Goal: Transaction & Acquisition: Book appointment/travel/reservation

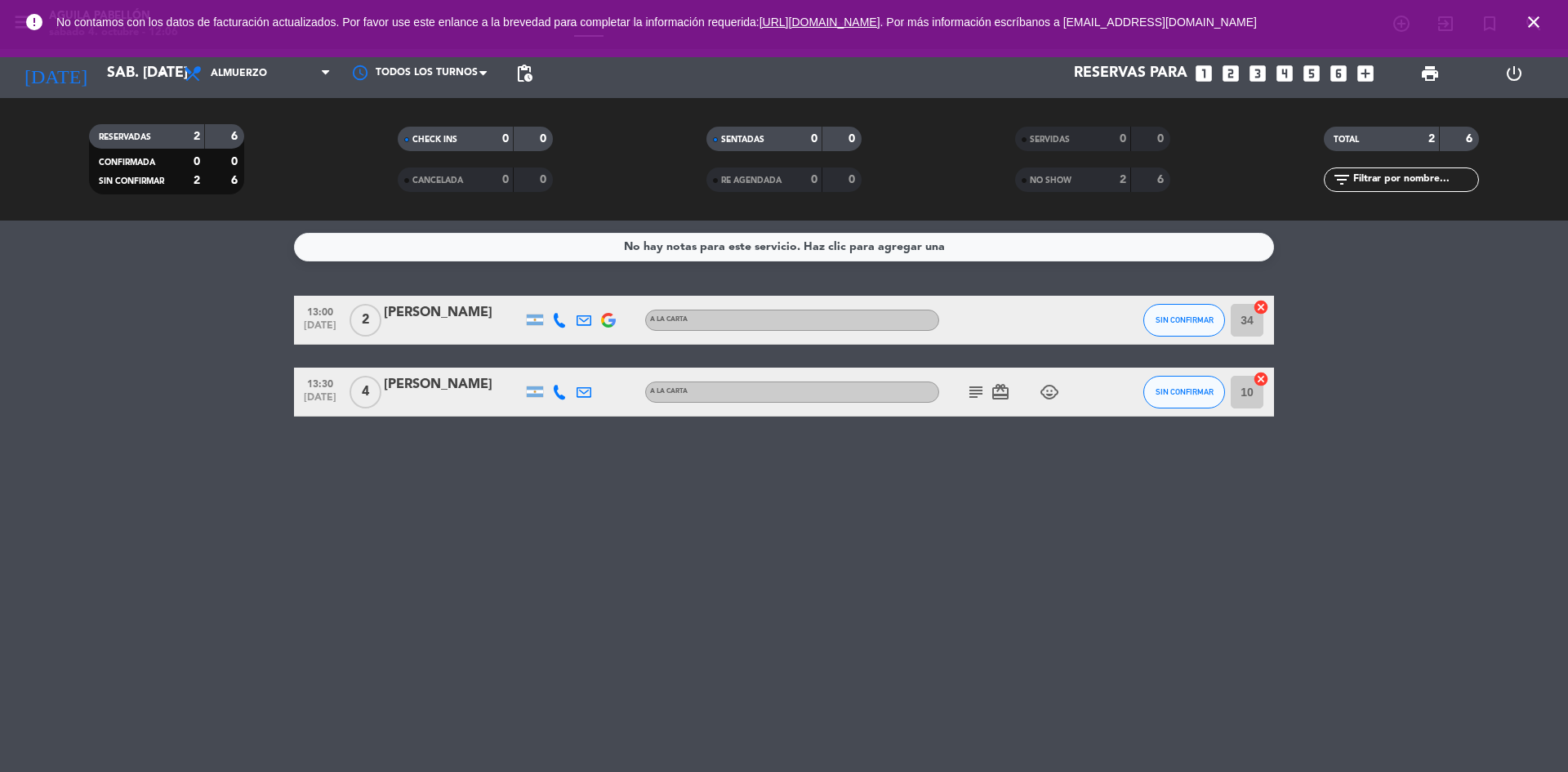
click at [1538, 17] on icon "close" at bounding box center [1534, 22] width 20 height 20
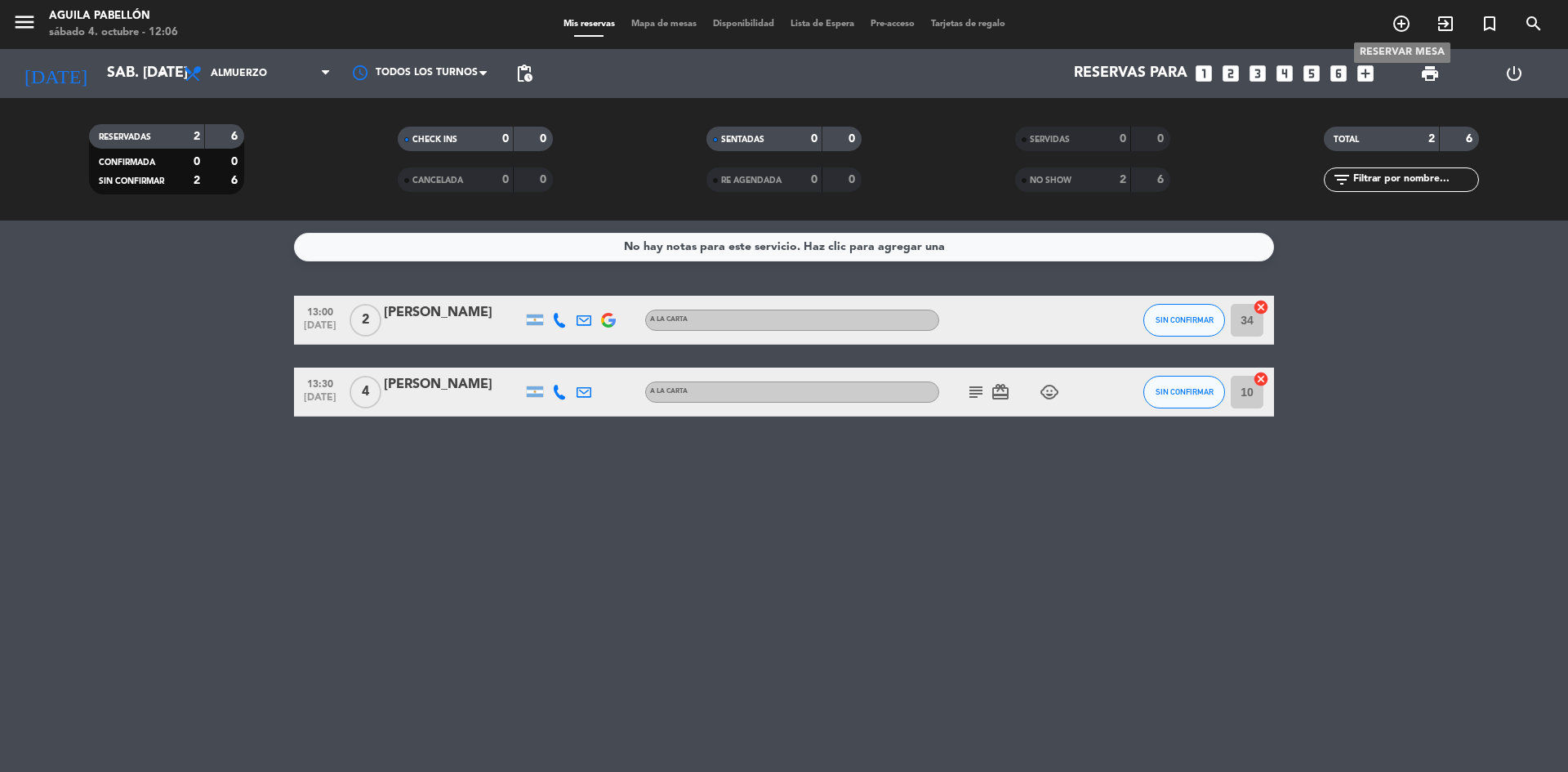
click at [1396, 28] on icon "add_circle_outline" at bounding box center [1402, 24] width 20 height 20
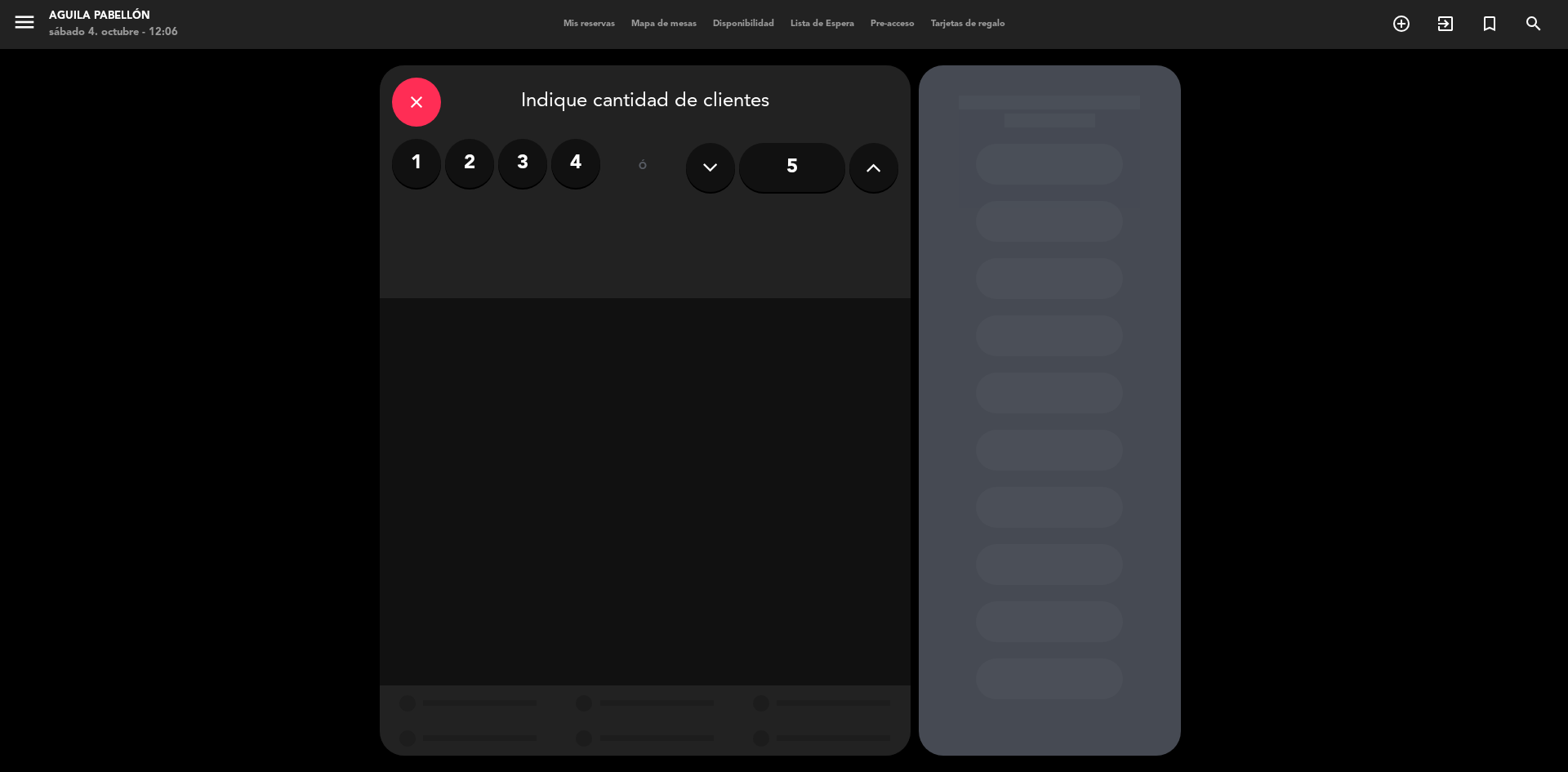
click at [477, 152] on label "2" at bounding box center [470, 163] width 49 height 49
click at [570, 223] on div "Almuerzo" at bounding box center [581, 224] width 123 height 32
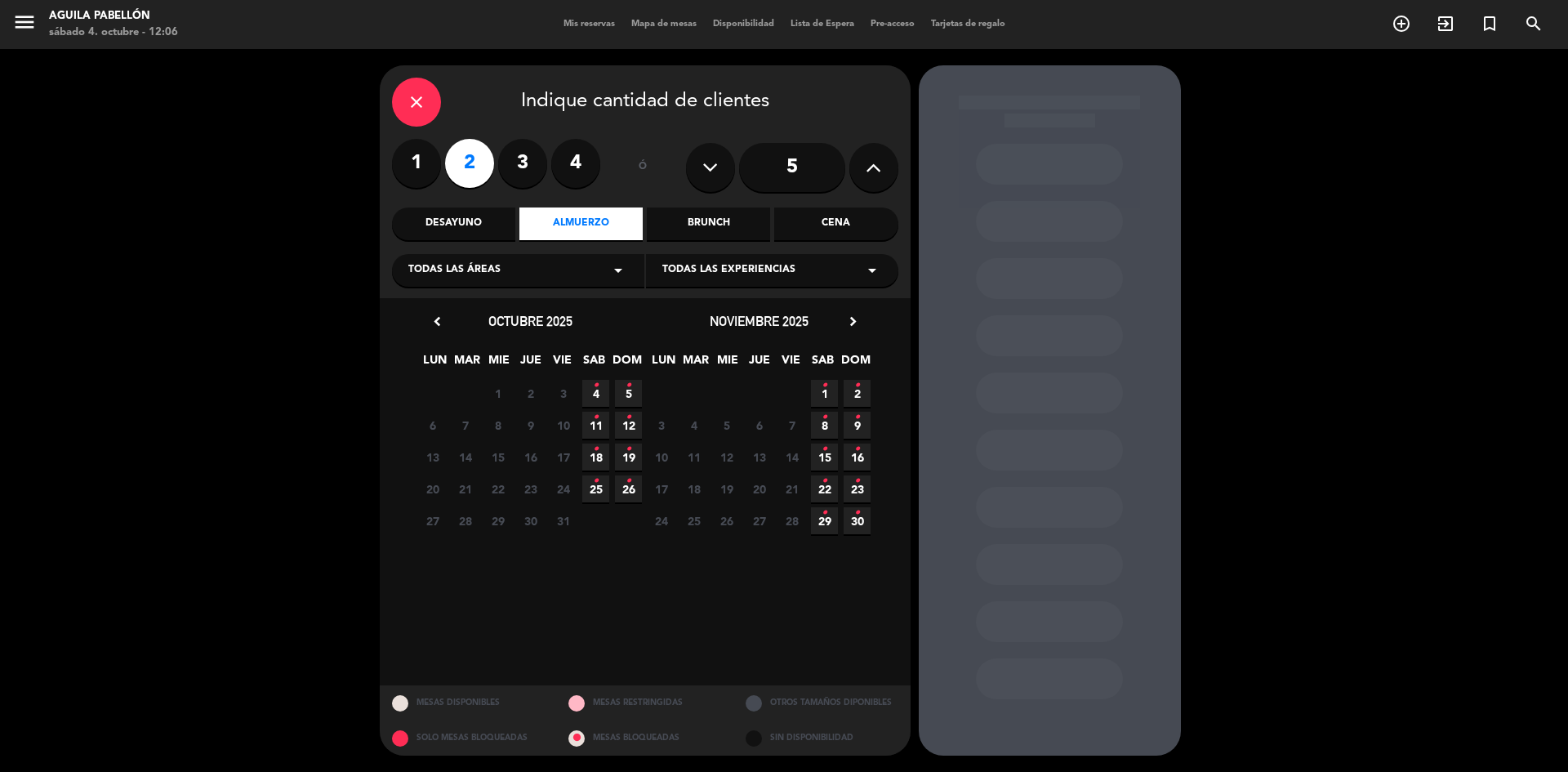
click at [601, 386] on span "4 •" at bounding box center [596, 393] width 27 height 27
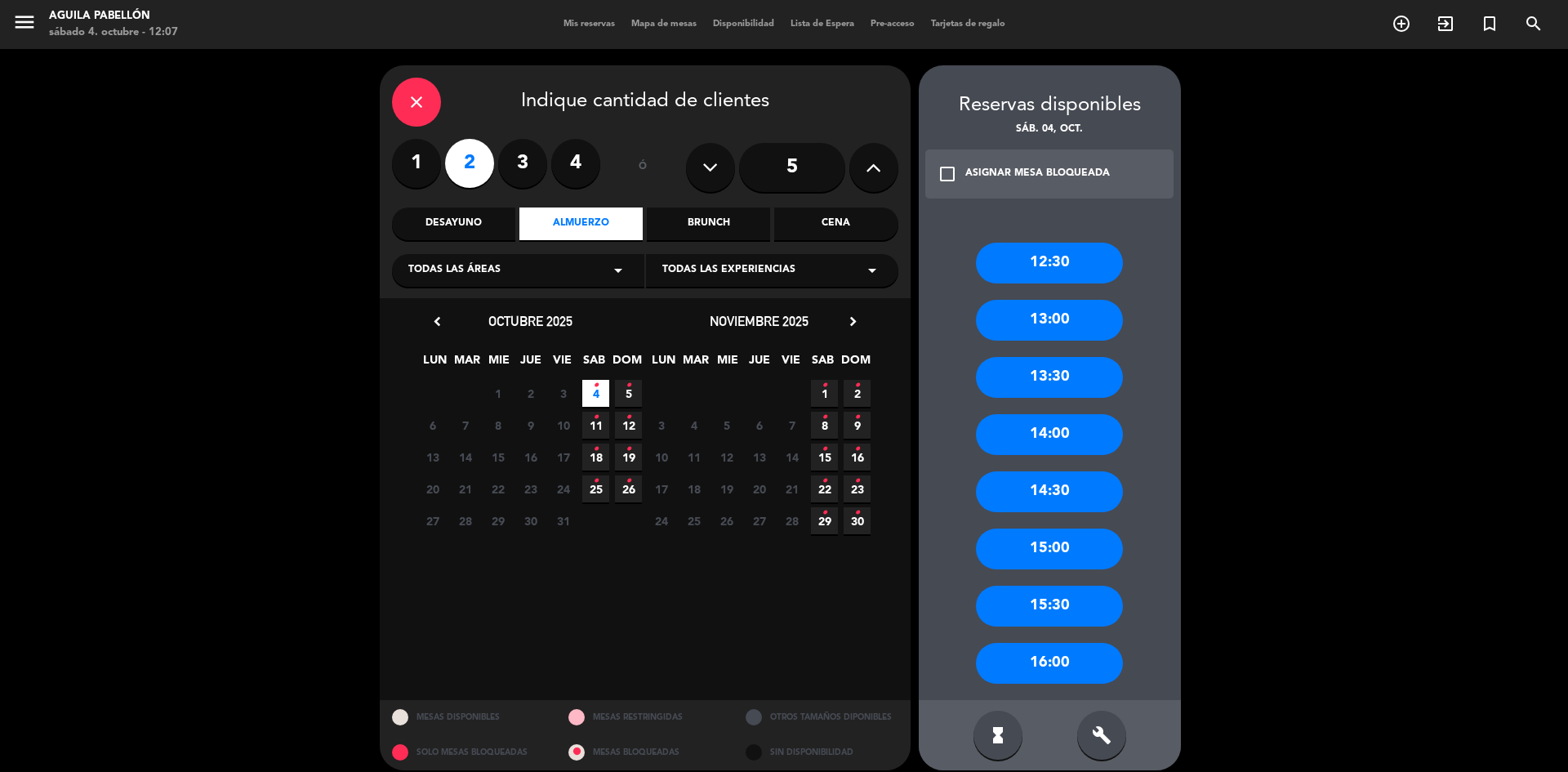
click at [1068, 363] on div "13:30" at bounding box center [1049, 377] width 147 height 40
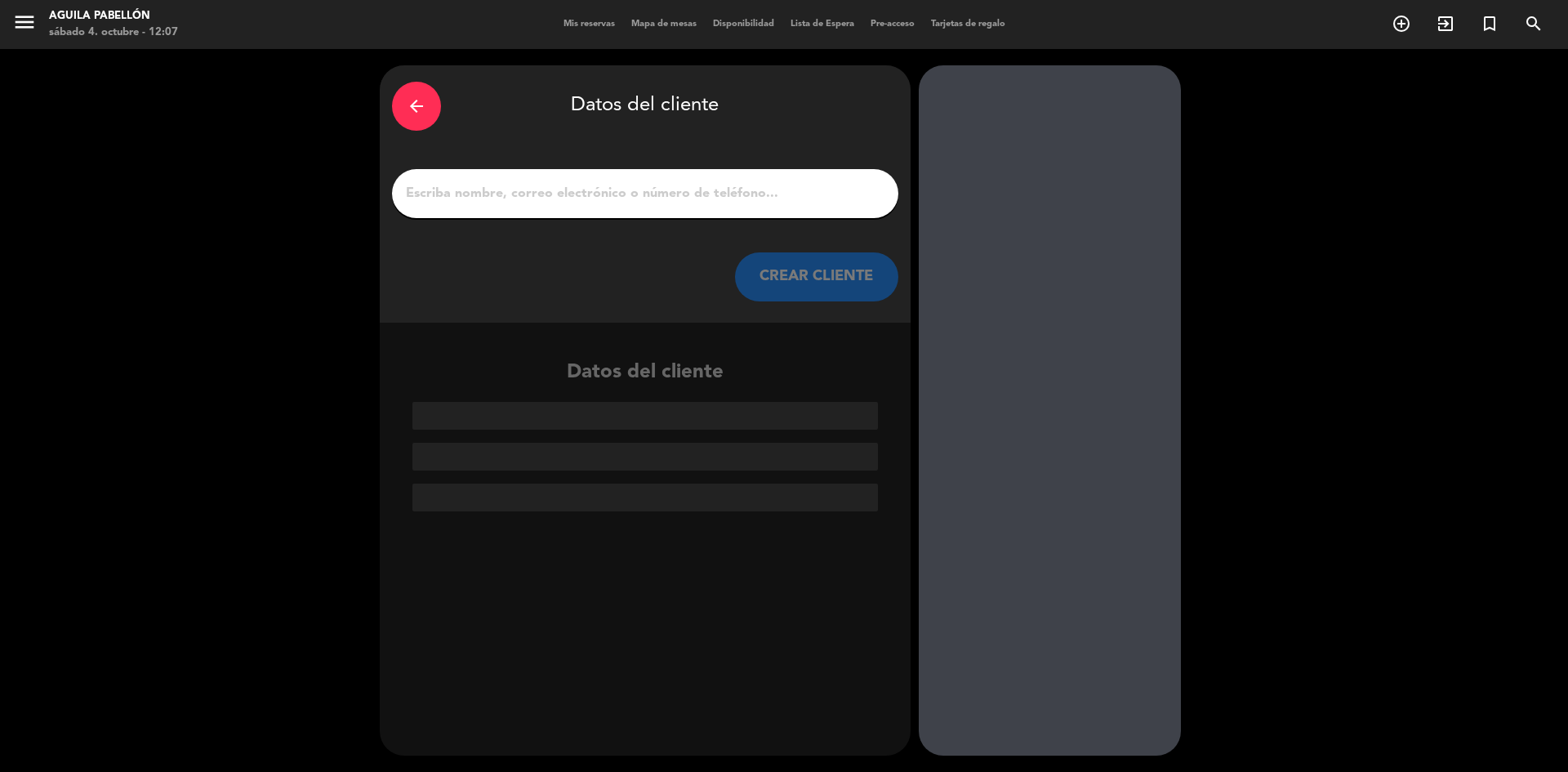
click at [651, 199] on input "1" at bounding box center [646, 193] width 482 height 23
click at [486, 186] on input "1" at bounding box center [646, 193] width 482 height 23
paste input "M"
click at [493, 189] on input "1" at bounding box center [646, 193] width 482 height 23
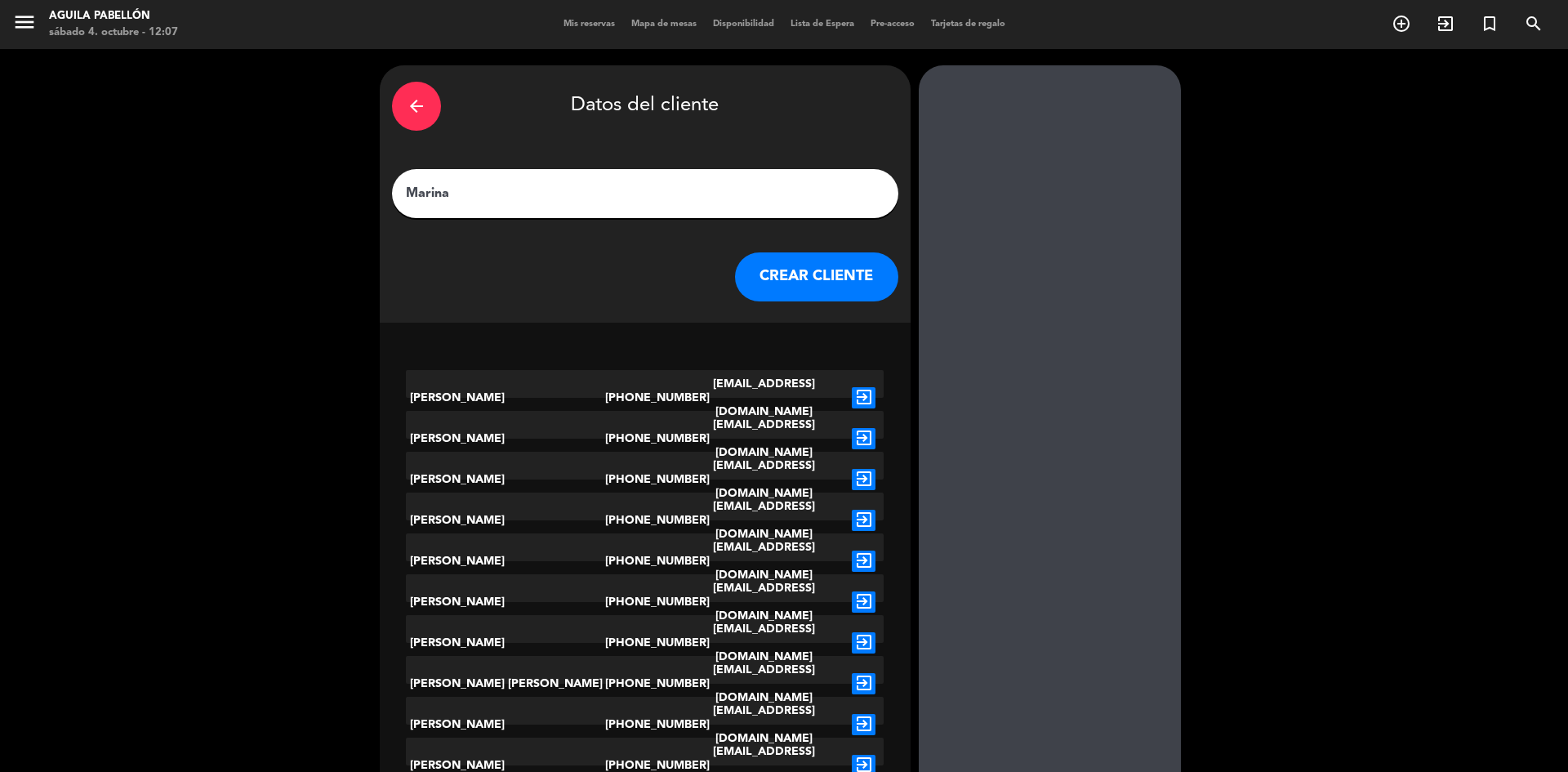
type input "Marina"
click at [825, 283] on button "CREAR CLIENTE" at bounding box center [817, 277] width 163 height 49
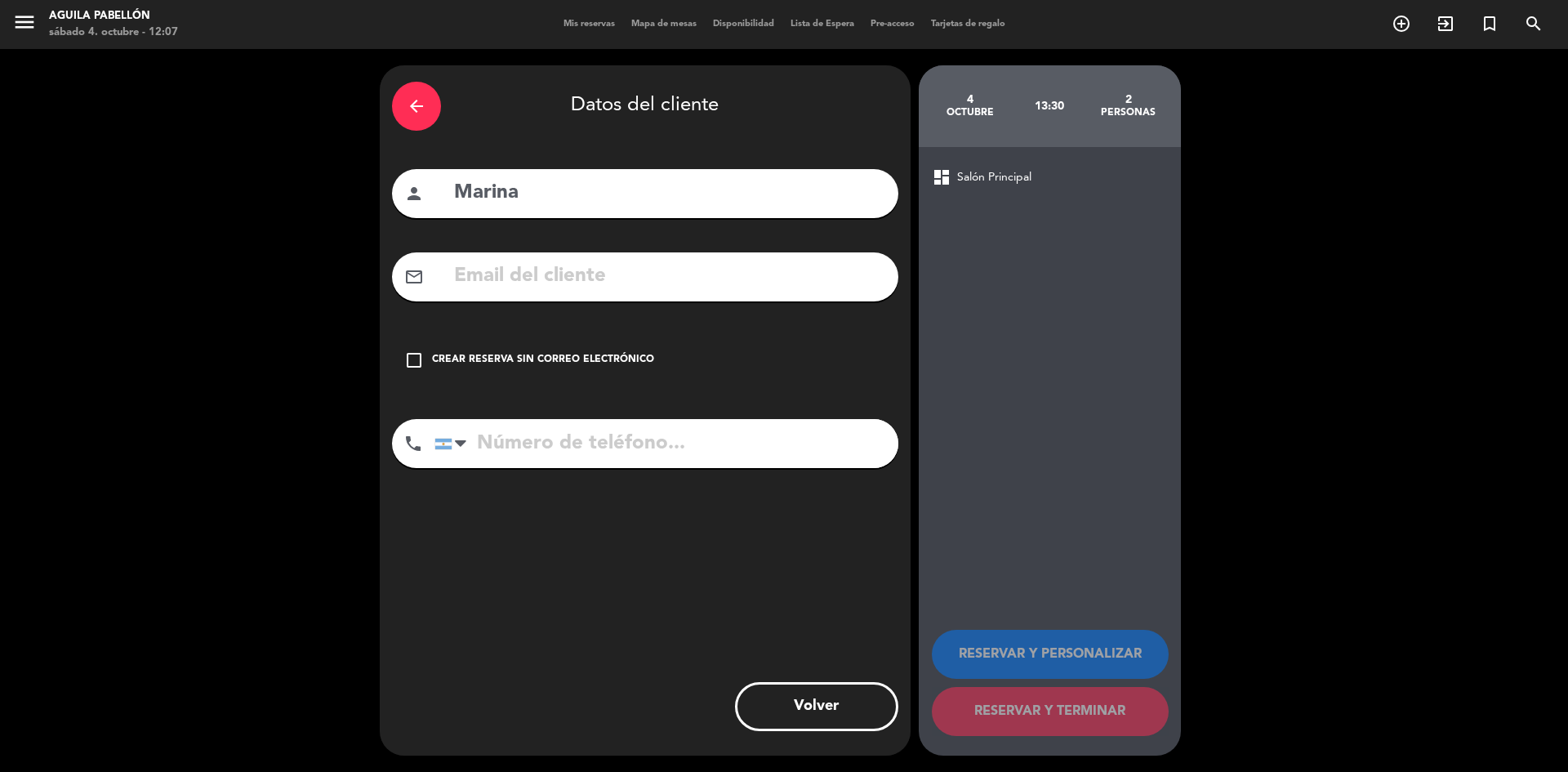
click at [491, 360] on div "Crear reserva sin correo electrónico" at bounding box center [543, 360] width 222 height 17
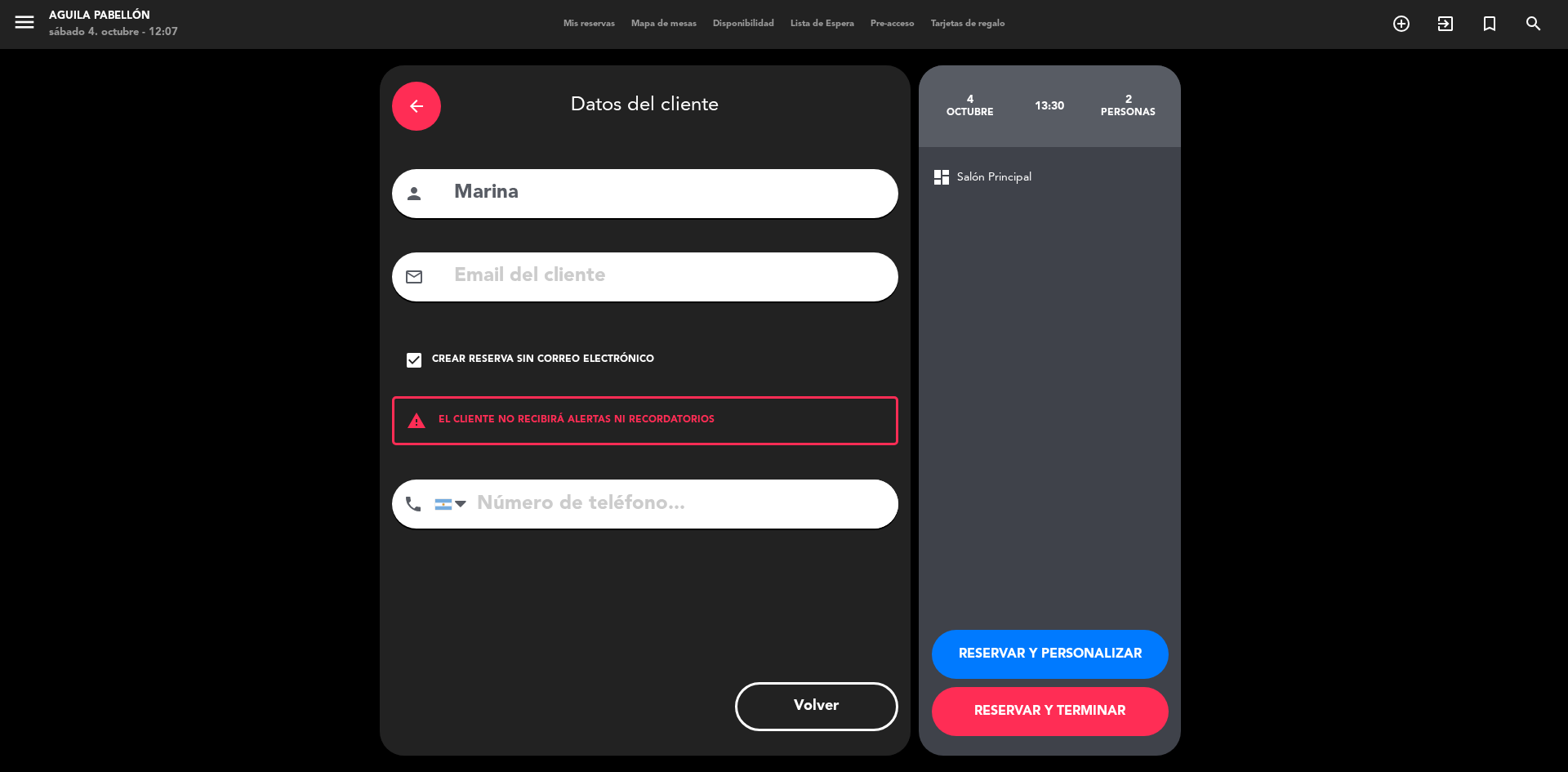
click at [1018, 726] on button "RESERVAR Y TERMINAR" at bounding box center [1050, 712] width 237 height 49
